Goal: Task Accomplishment & Management: Manage account settings

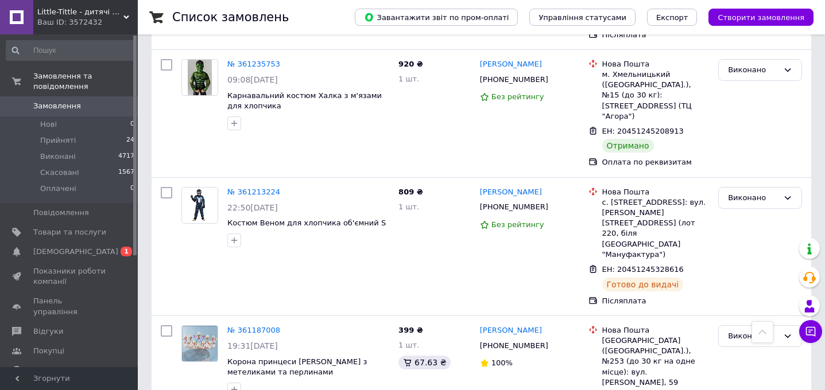
scroll to position [543, 0]
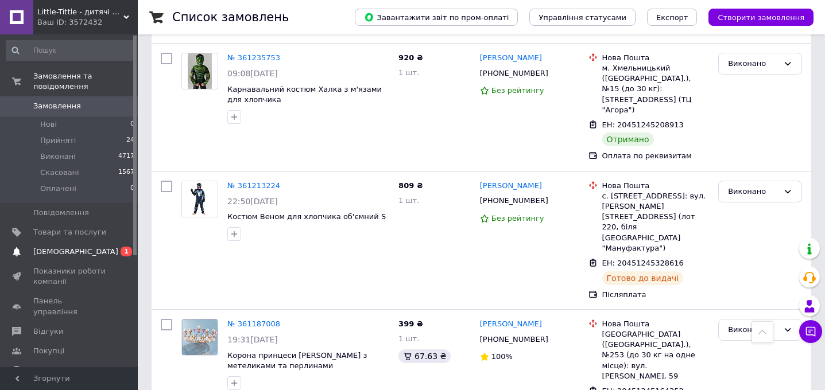
click at [65, 250] on span "[DEMOGRAPHIC_DATA]" at bounding box center [75, 252] width 85 height 10
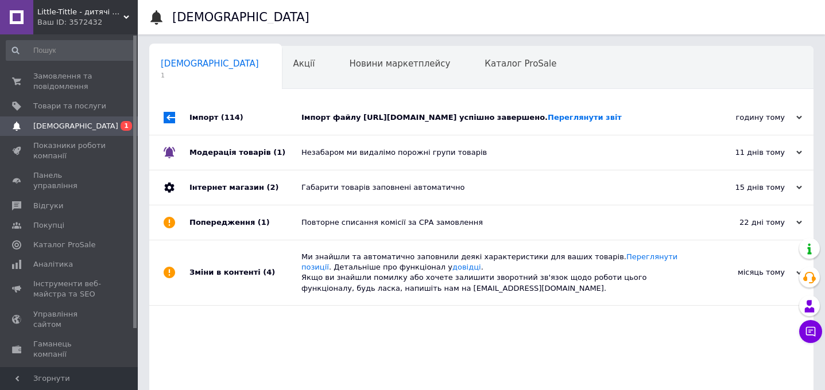
click at [341, 123] on div "Імпорт файлу https://baby-kingdom.salesdrive.me/export/yml/export.yml?publicKey…" at bounding box center [494, 118] width 386 height 10
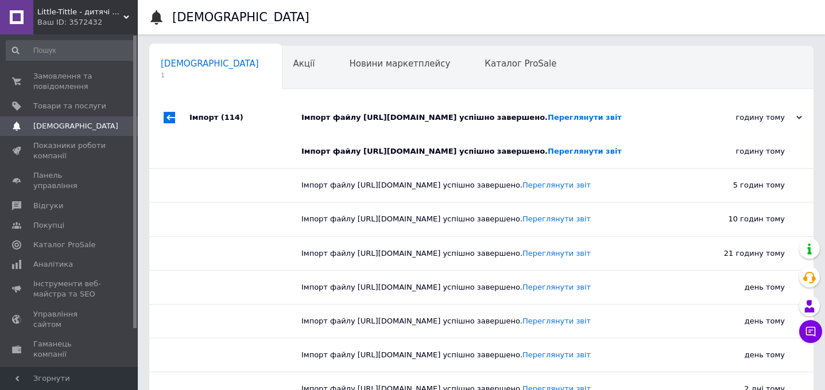
click at [103, 17] on div "Ваш ID: 3572432" at bounding box center [87, 22] width 100 height 10
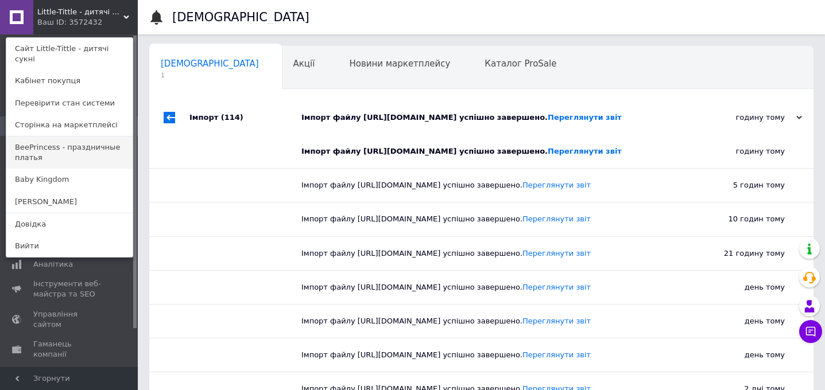
click at [88, 146] on link "BeePrincess - праздничные платья" at bounding box center [69, 153] width 126 height 32
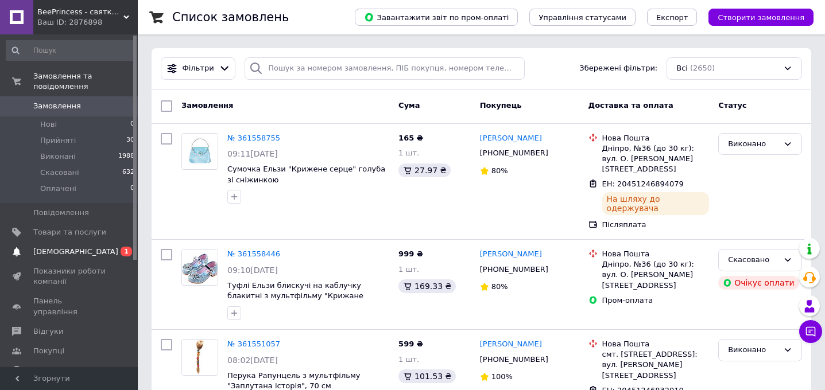
click at [74, 252] on span "[DEMOGRAPHIC_DATA]" at bounding box center [75, 252] width 85 height 10
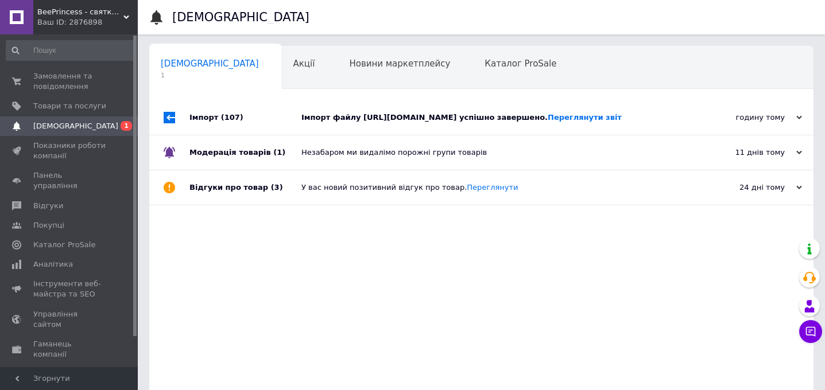
click at [419, 113] on div "Імпорт файлу https://baby-kingdom.salesdrive.me/export/yml/export.yml?publicKey…" at bounding box center [494, 118] width 386 height 10
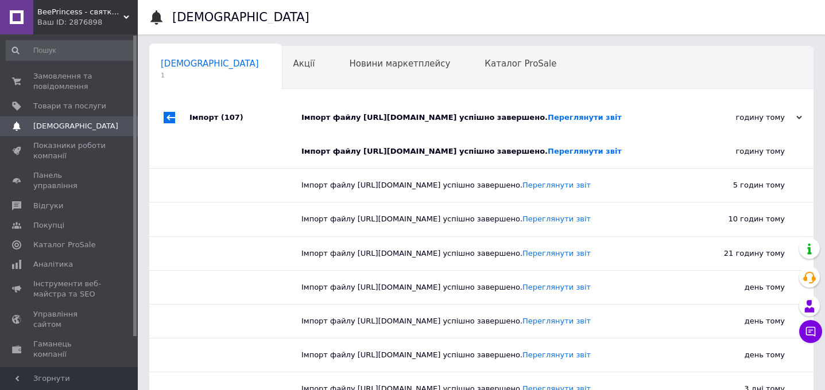
click at [82, 20] on div "Ваш ID: 2876898" at bounding box center [87, 22] width 100 height 10
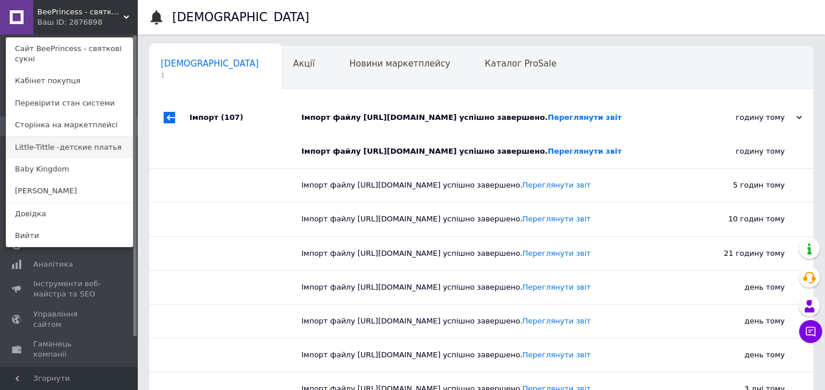
click at [65, 146] on link "Little-Tittle -детские платья" at bounding box center [69, 148] width 126 height 22
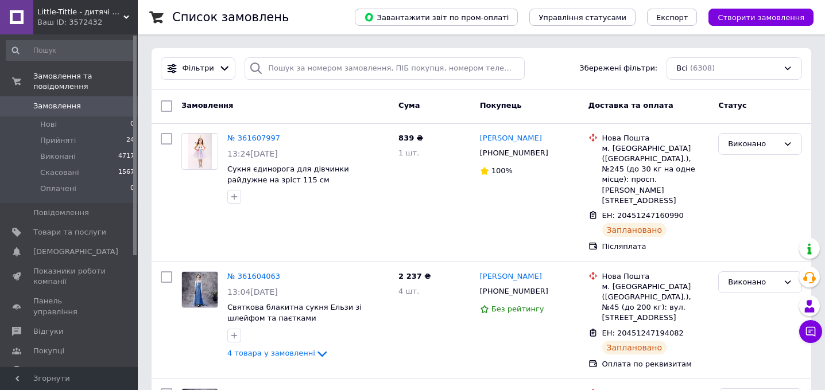
click at [86, 16] on span "Little-Tittle - дитячі сукні" at bounding box center [80, 12] width 86 height 10
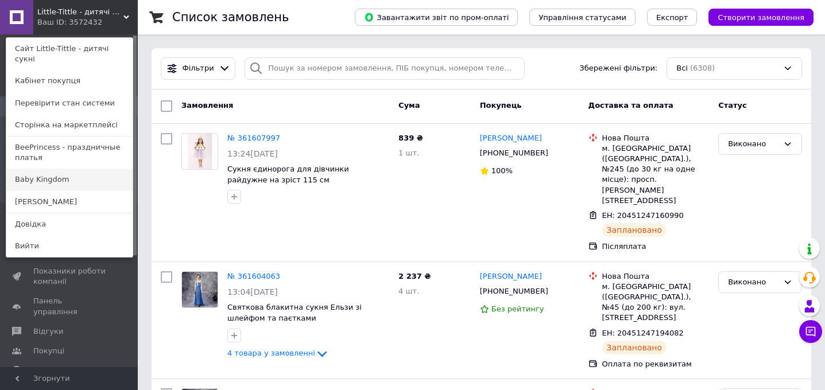
click at [59, 169] on link "Baby Kingdom" at bounding box center [69, 180] width 126 height 22
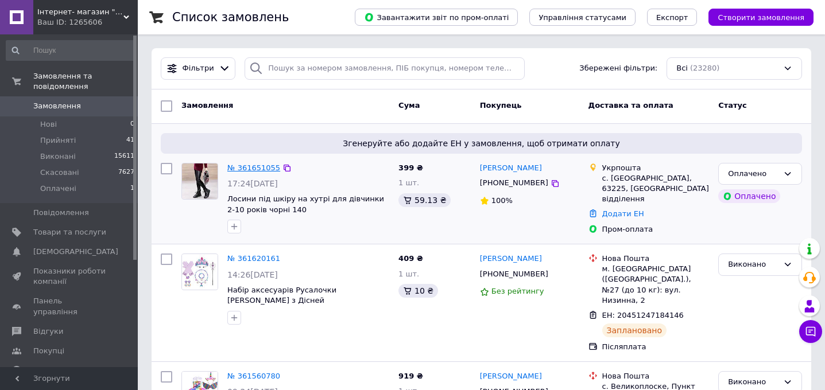
click at [250, 167] on link "№ 361651055" at bounding box center [253, 168] width 53 height 9
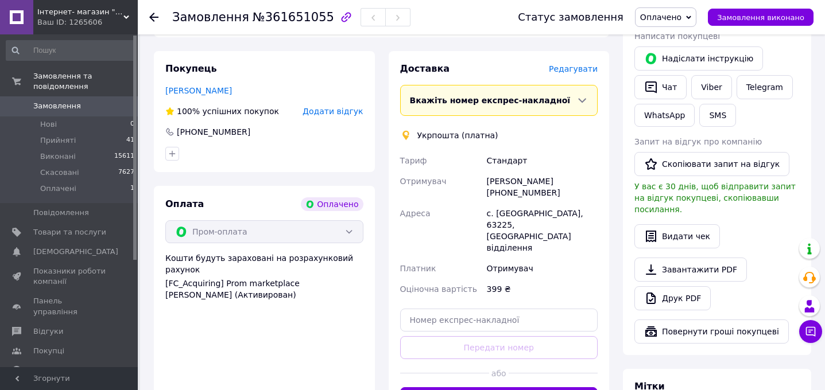
scroll to position [249, 0]
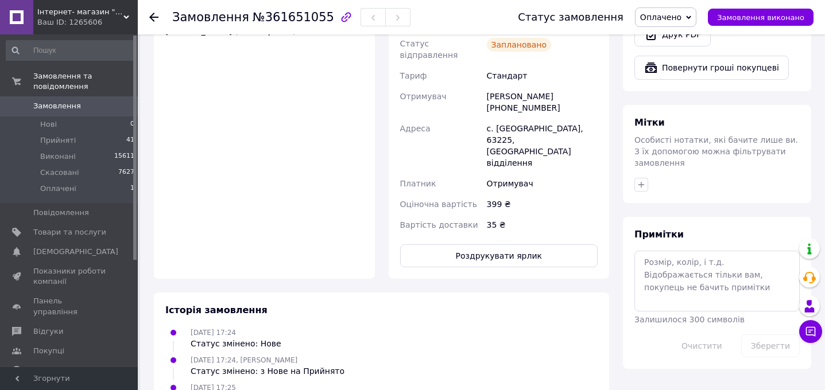
scroll to position [511, 0]
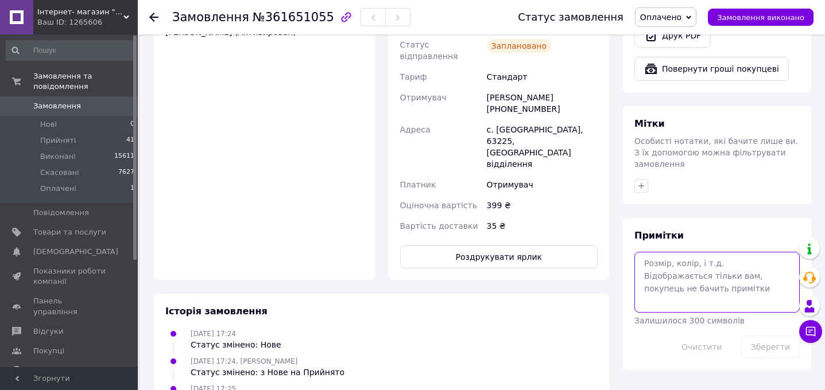
click at [709, 252] on textarea at bounding box center [716, 282] width 165 height 61
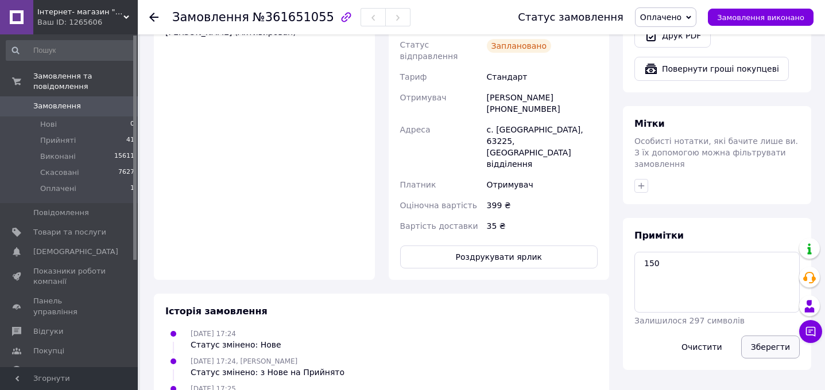
click at [773, 336] on button "Зберегти" at bounding box center [770, 347] width 59 height 23
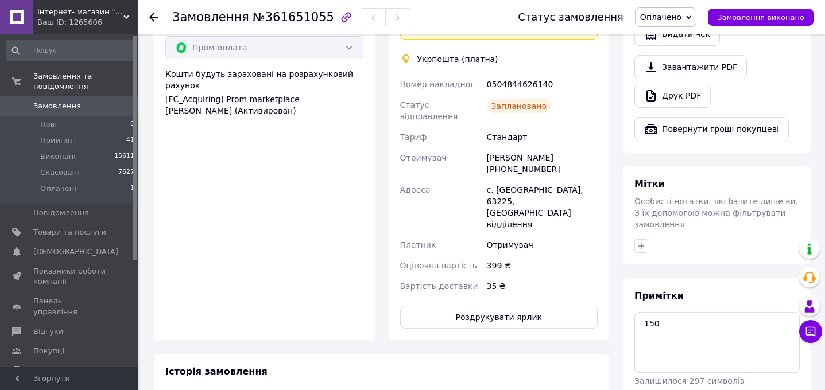
scroll to position [466, 0]
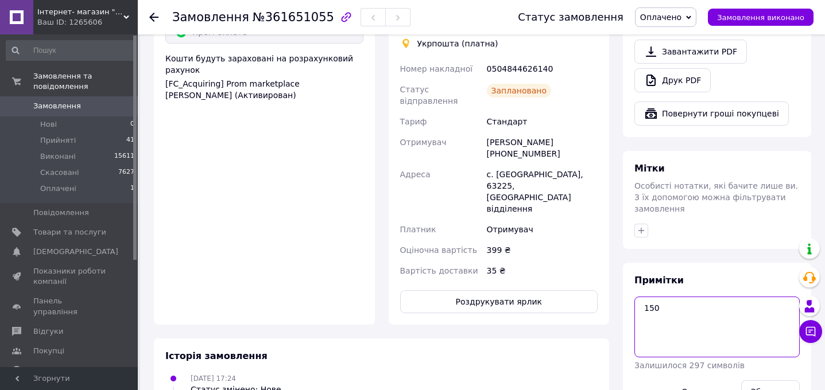
drag, startPoint x: 664, startPoint y: 295, endPoint x: 638, endPoint y: 284, distance: 28.4
click at [638, 297] on textarea "150" at bounding box center [716, 327] width 165 height 61
click at [655, 297] on textarea "рлст 139" at bounding box center [716, 327] width 165 height 61
click at [769, 381] on button "Зберегти" at bounding box center [770, 392] width 59 height 23
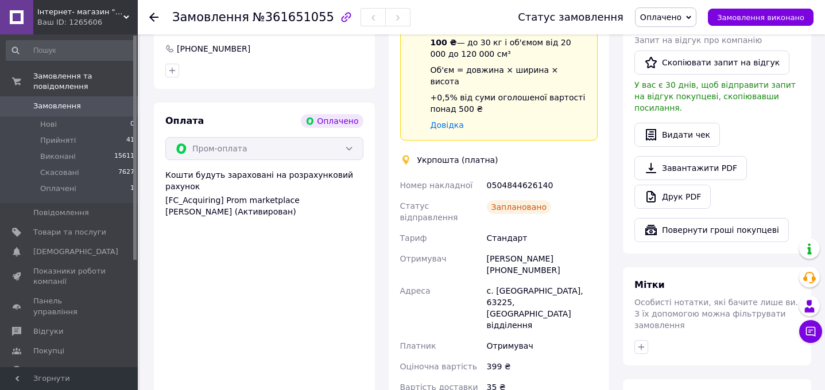
scroll to position [347, 0]
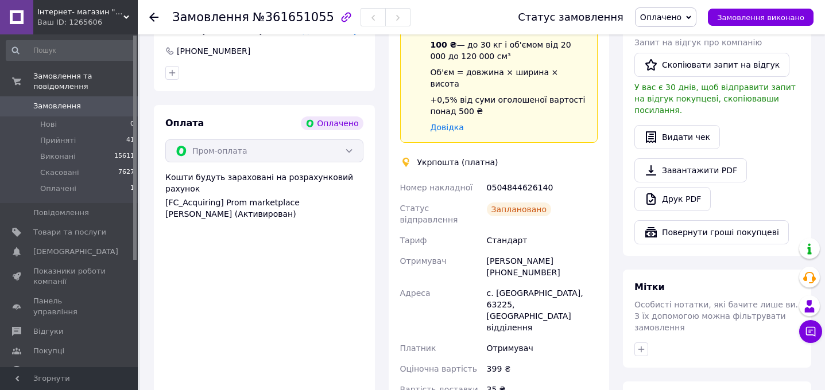
click at [631, 235] on div "Дії Написати покупцеві   Надіслати інструкцію   Чат Viber Telegram WhatsApp SMS…" at bounding box center [717, 76] width 188 height 359
click at [769, 16] on span "Замовлення виконано" at bounding box center [760, 17] width 87 height 9
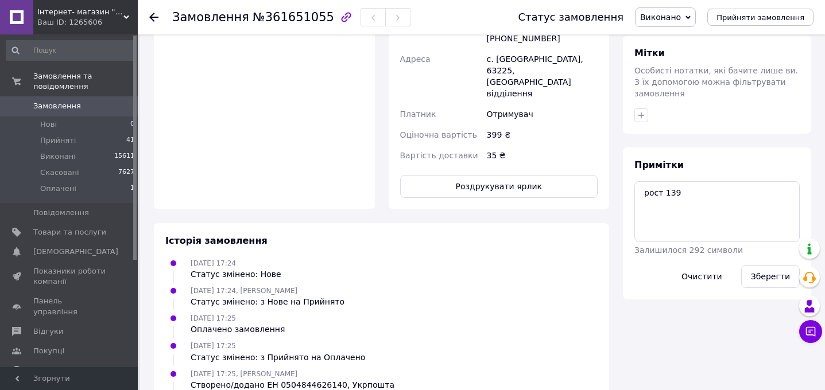
scroll to position [584, 0]
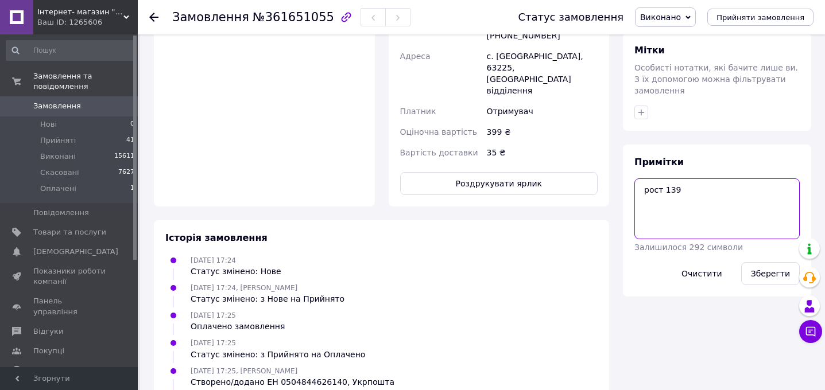
click at [737, 187] on textarea "рост 139" at bounding box center [716, 209] width 165 height 61
type textarea "рост 139 160"
click at [774, 264] on button "Зберегти" at bounding box center [770, 273] width 59 height 23
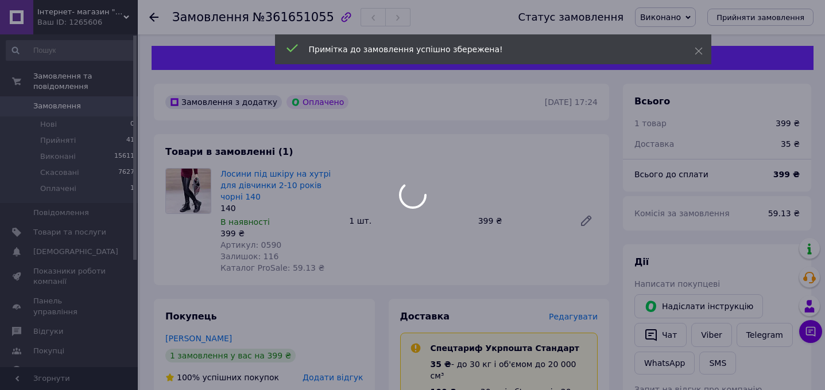
scroll to position [0, 0]
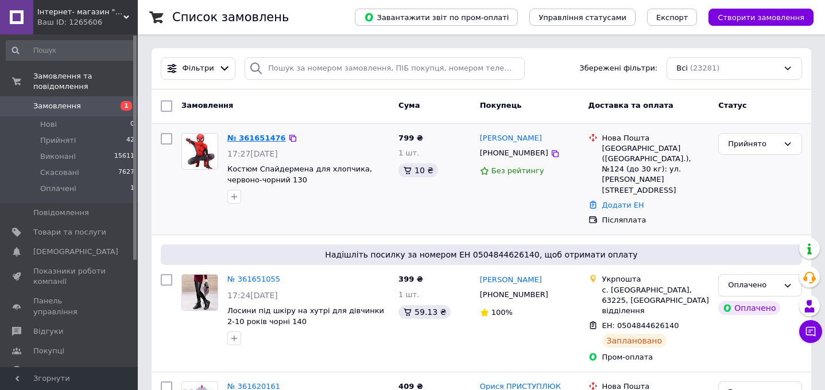
click at [264, 135] on link "№ 361651476" at bounding box center [256, 138] width 59 height 9
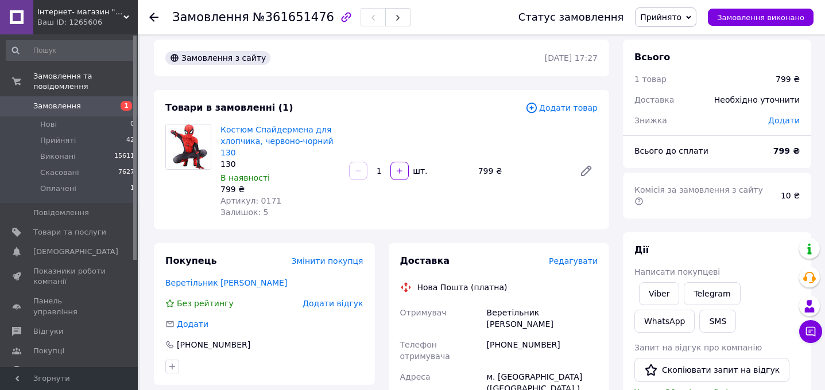
scroll to position [13, 0]
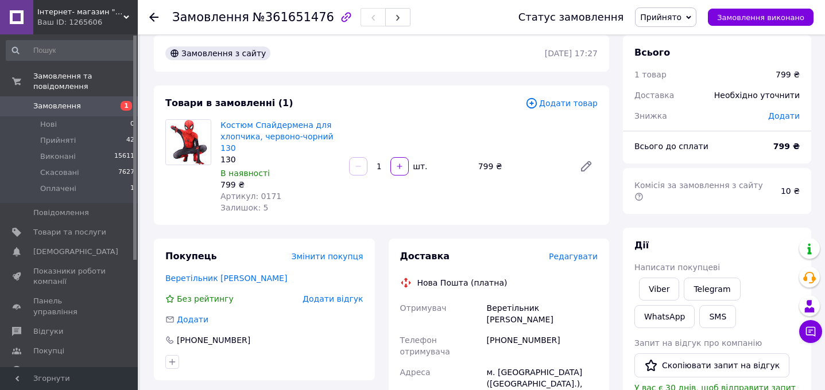
click at [785, 113] on span "Додати" at bounding box center [784, 115] width 32 height 9
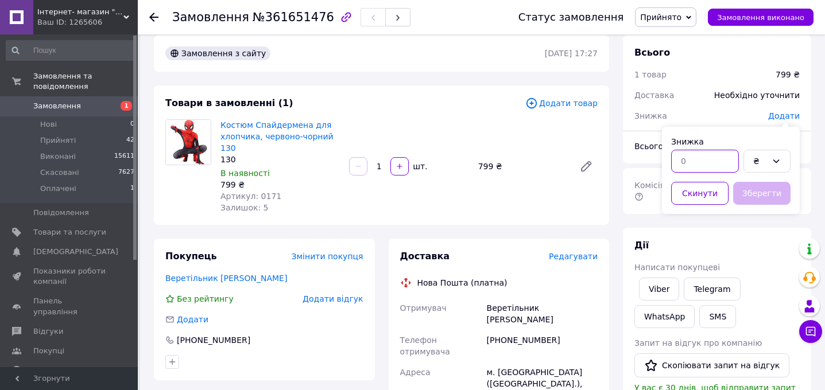
click at [706, 162] on input "text" at bounding box center [705, 161] width 68 height 23
type input "120"
click at [768, 197] on button "Зберегти" at bounding box center [761, 193] width 57 height 23
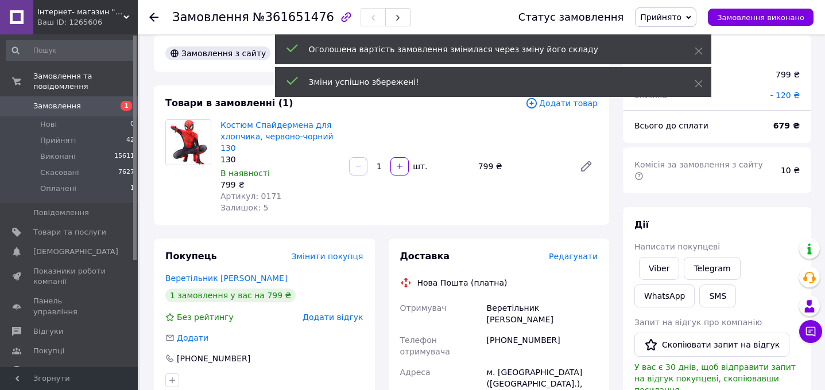
click at [560, 258] on span "Редагувати" at bounding box center [573, 256] width 49 height 9
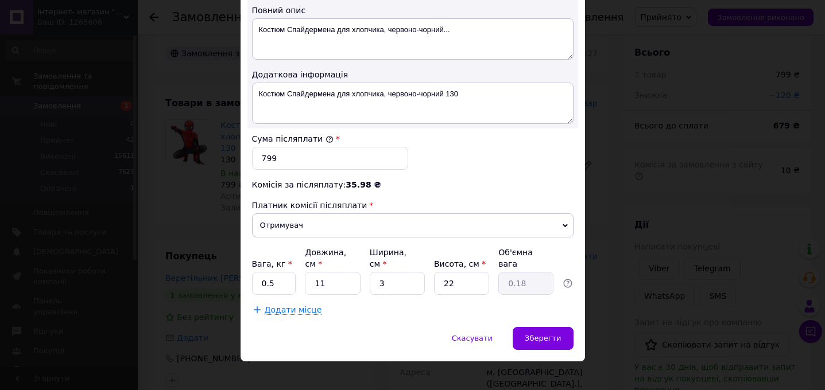
scroll to position [625, 0]
drag, startPoint x: 282, startPoint y: 149, endPoint x: 250, endPoint y: 148, distance: 31.6
click at [252, 148] on input "799" at bounding box center [330, 159] width 156 height 23
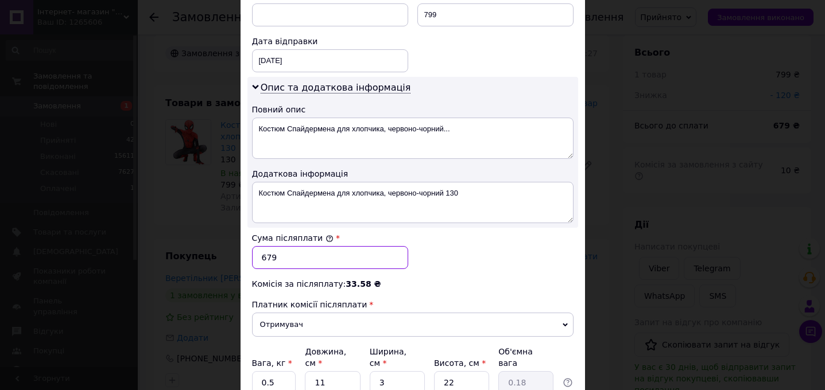
scroll to position [466, 0]
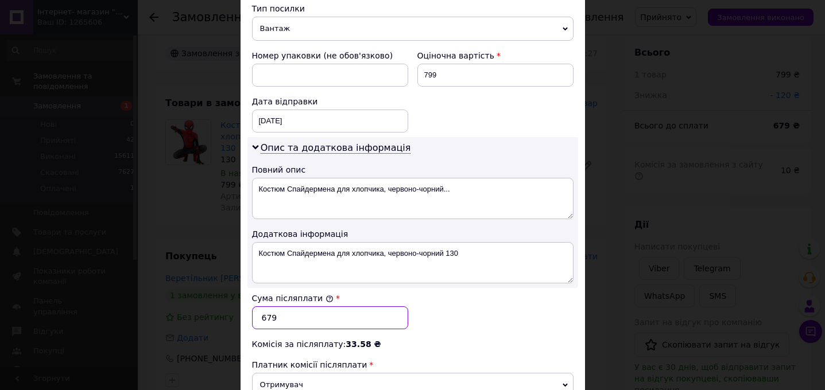
type input "679"
drag, startPoint x: 448, startPoint y: 62, endPoint x: 410, endPoint y: 61, distance: 37.3
click at [413, 61] on div "Оціночна вартість 799" at bounding box center [495, 68] width 165 height 46
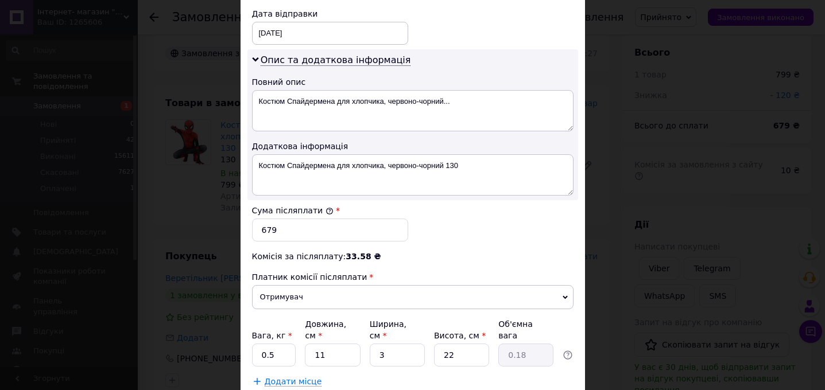
scroll to position [505, 0]
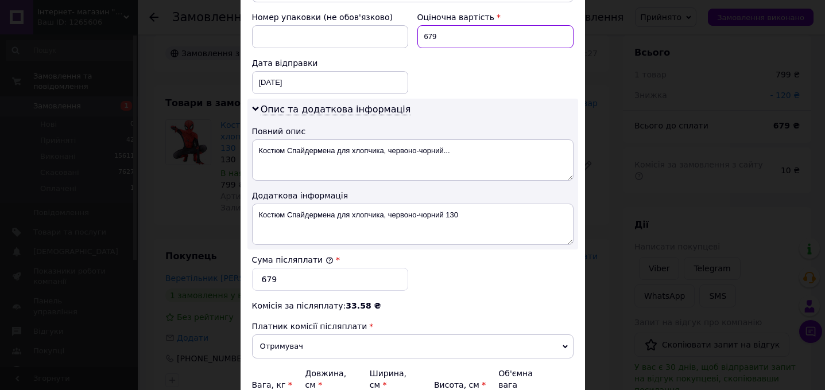
type input "679"
click at [262, 71] on div "12.09.2025 < 2025 > < Сентябрь > Пн Вт Ср Чт Пт Сб Вс 1 2 3 4 5 6 7 8 9 10 11 1…" at bounding box center [330, 82] width 156 height 23
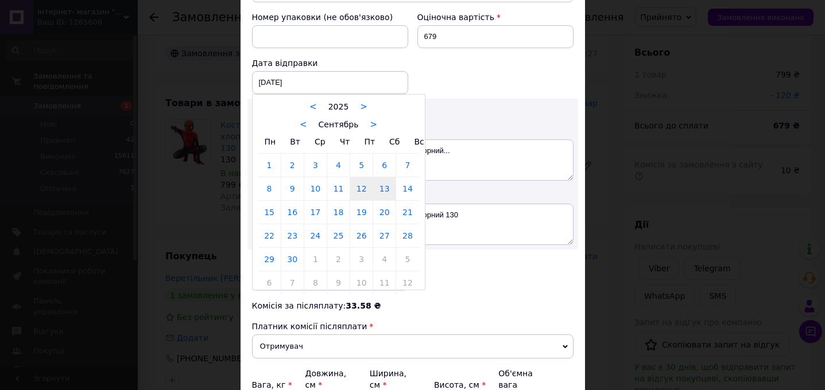
click at [382, 177] on link "13" at bounding box center [384, 188] width 22 height 23
type input "13.09.2025"
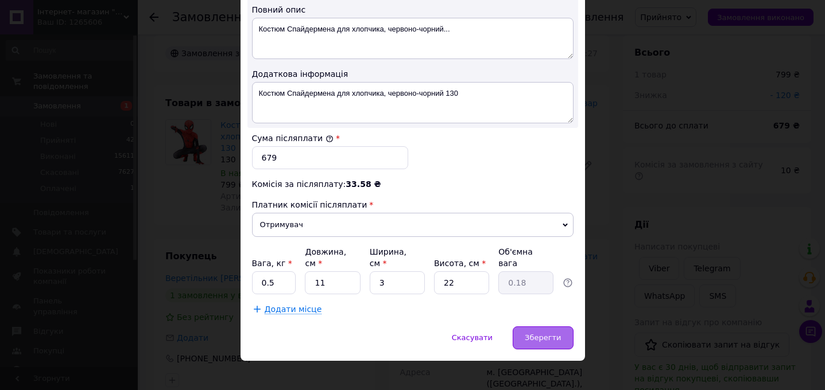
scroll to position [625, 0]
click at [550, 328] on div "Зберегти" at bounding box center [543, 339] width 60 height 23
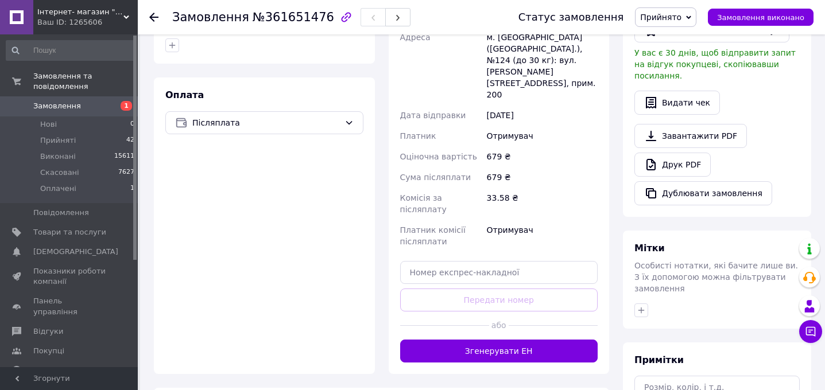
scroll to position [361, 0]
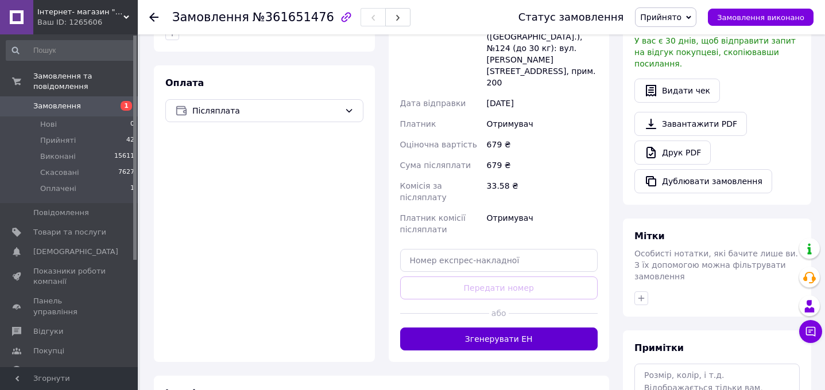
click at [550, 328] on button "Згенерувати ЕН" at bounding box center [499, 339] width 198 height 23
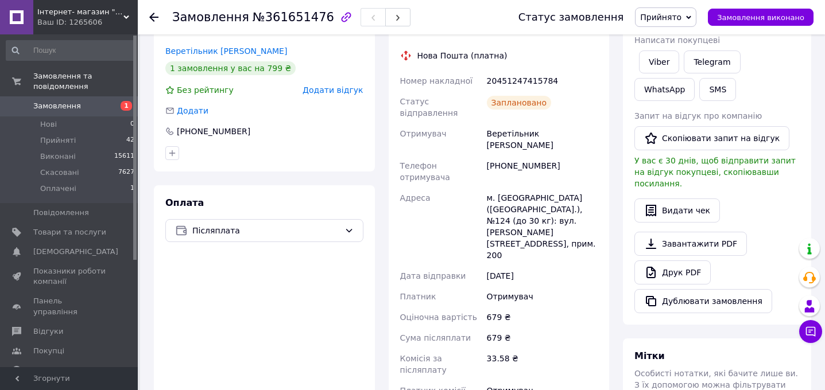
scroll to position [234, 0]
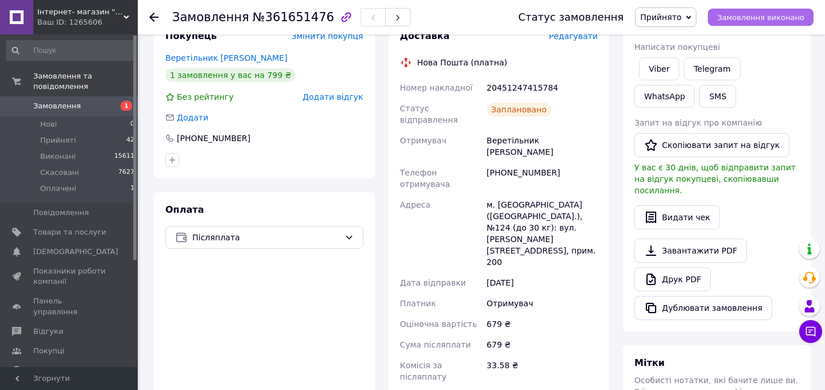
click at [766, 19] on span "Замовлення виконано" at bounding box center [760, 17] width 87 height 9
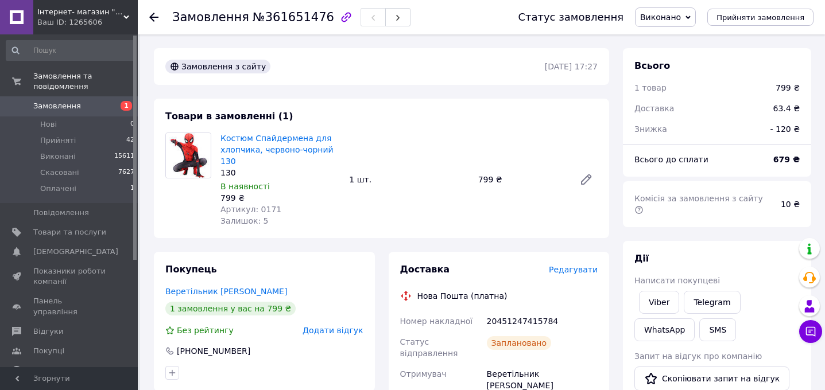
scroll to position [0, 0]
click at [53, 102] on span "Замовлення" at bounding box center [57, 106] width 48 height 10
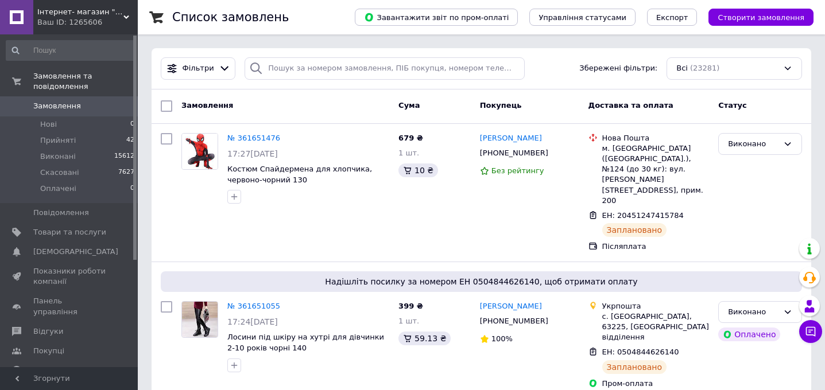
click at [90, 28] on div "Інтернет- магазин "Baby Kingdom" Ваш ID: 1265606" at bounding box center [85, 17] width 104 height 34
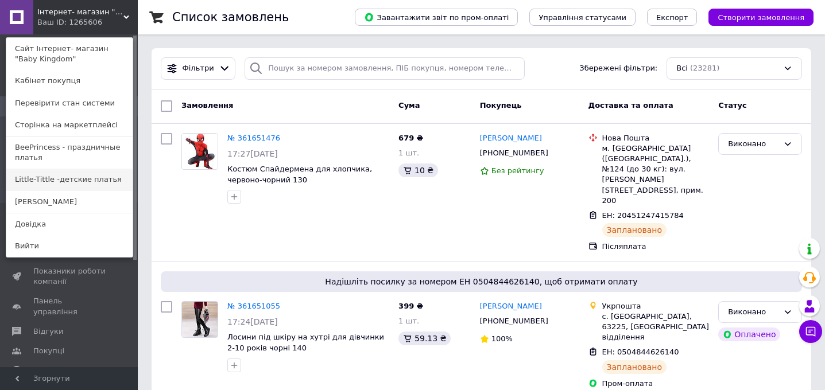
click at [67, 172] on link "Little-Tittle -детские платья" at bounding box center [69, 180] width 126 height 22
